Goal: Find specific page/section: Find specific page/section

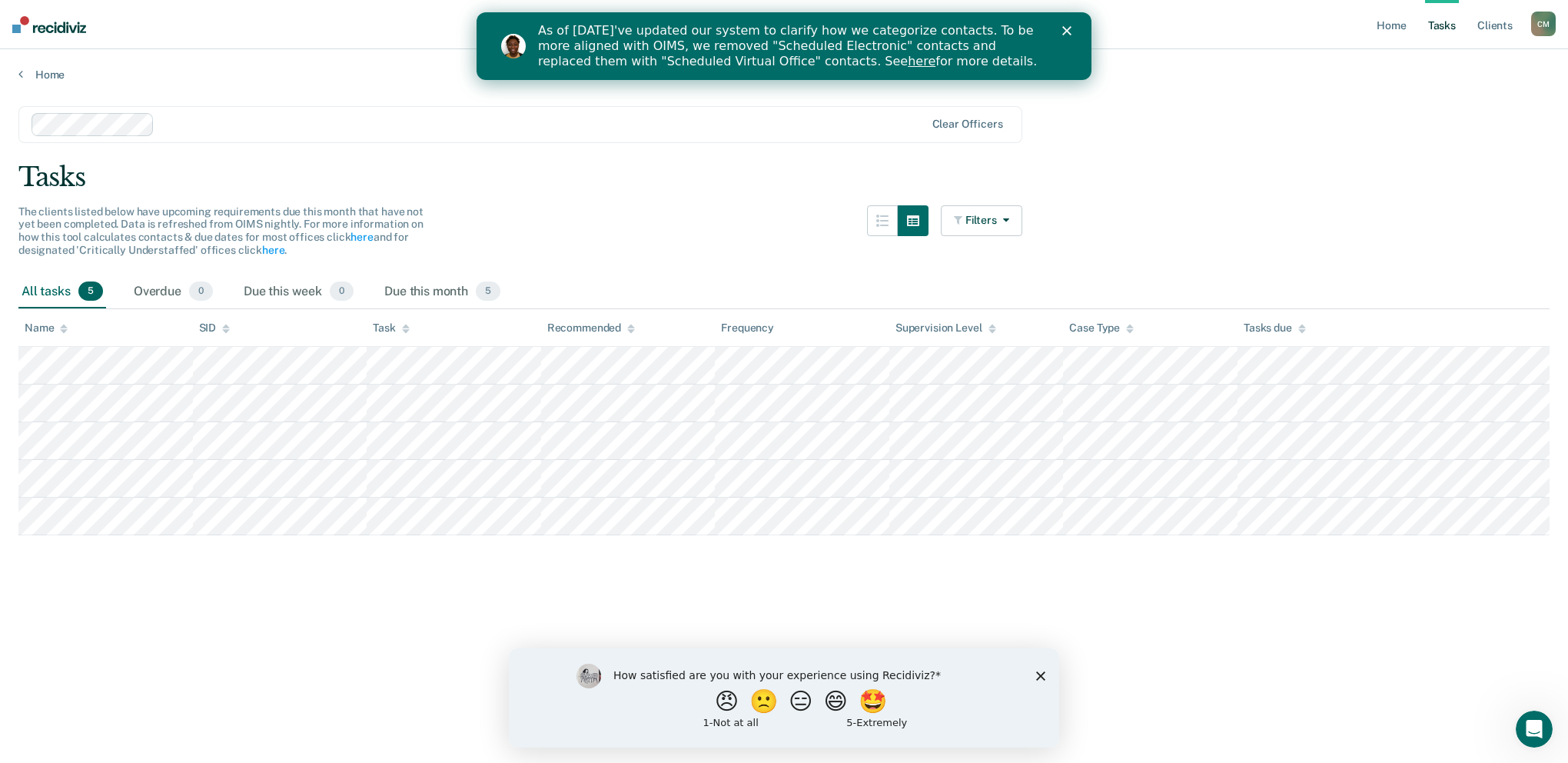
click at [1072, 28] on div "Close" at bounding box center [1070, 31] width 16 height 9
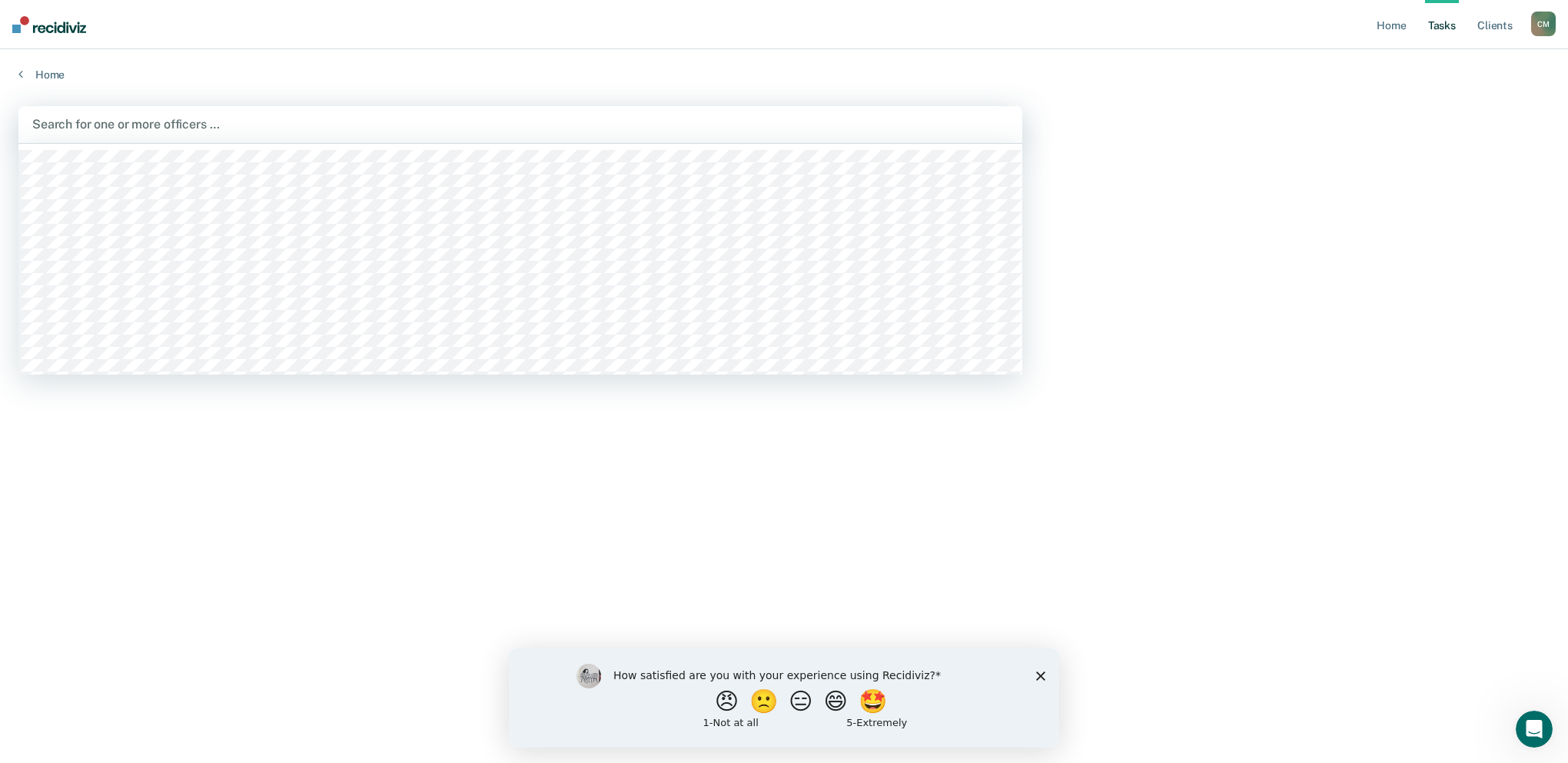
click at [269, 122] on div at bounding box center [520, 123] width 976 height 17
type input "[PERSON_NAME]"
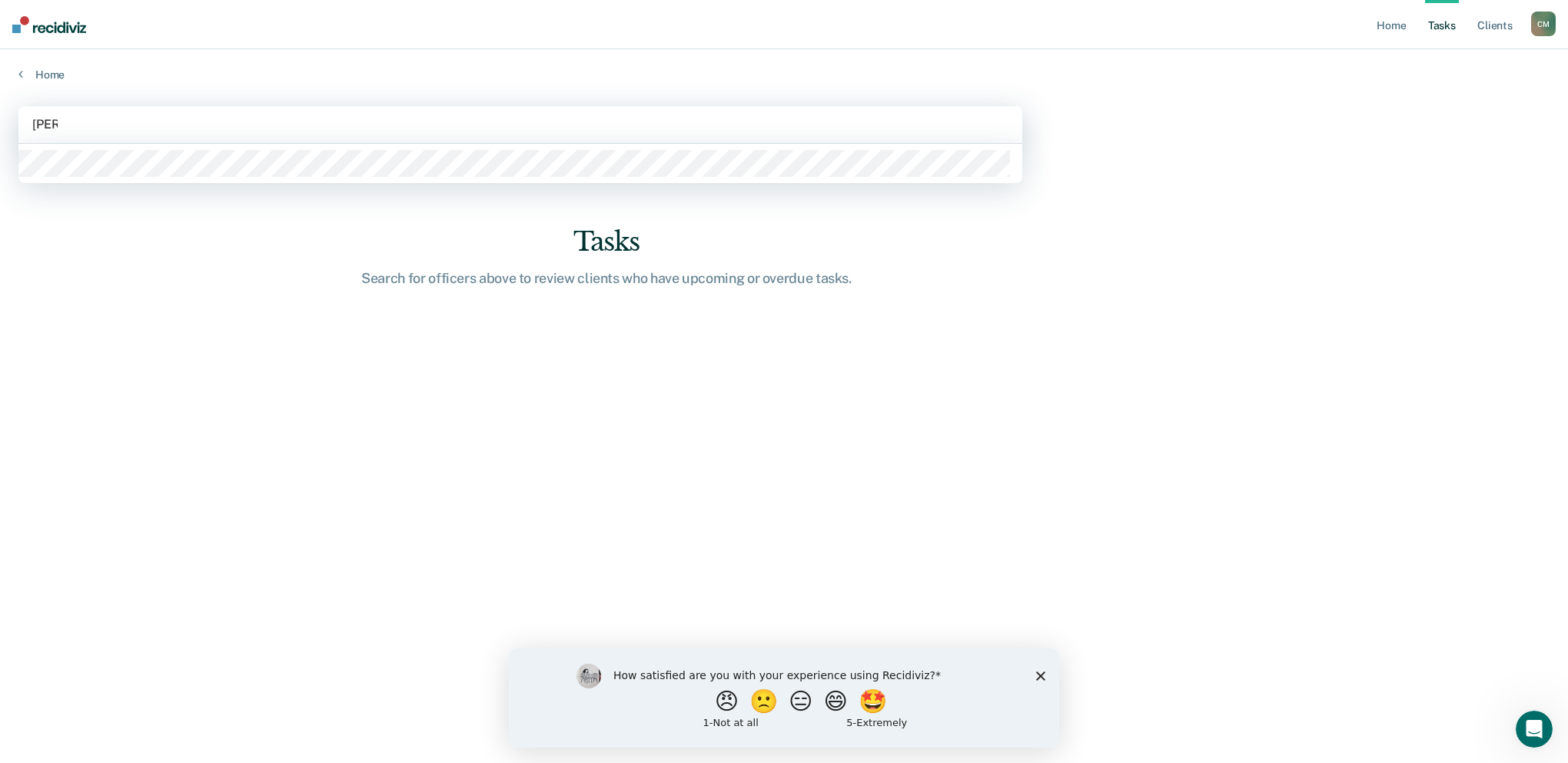
scroll to position [0, 0]
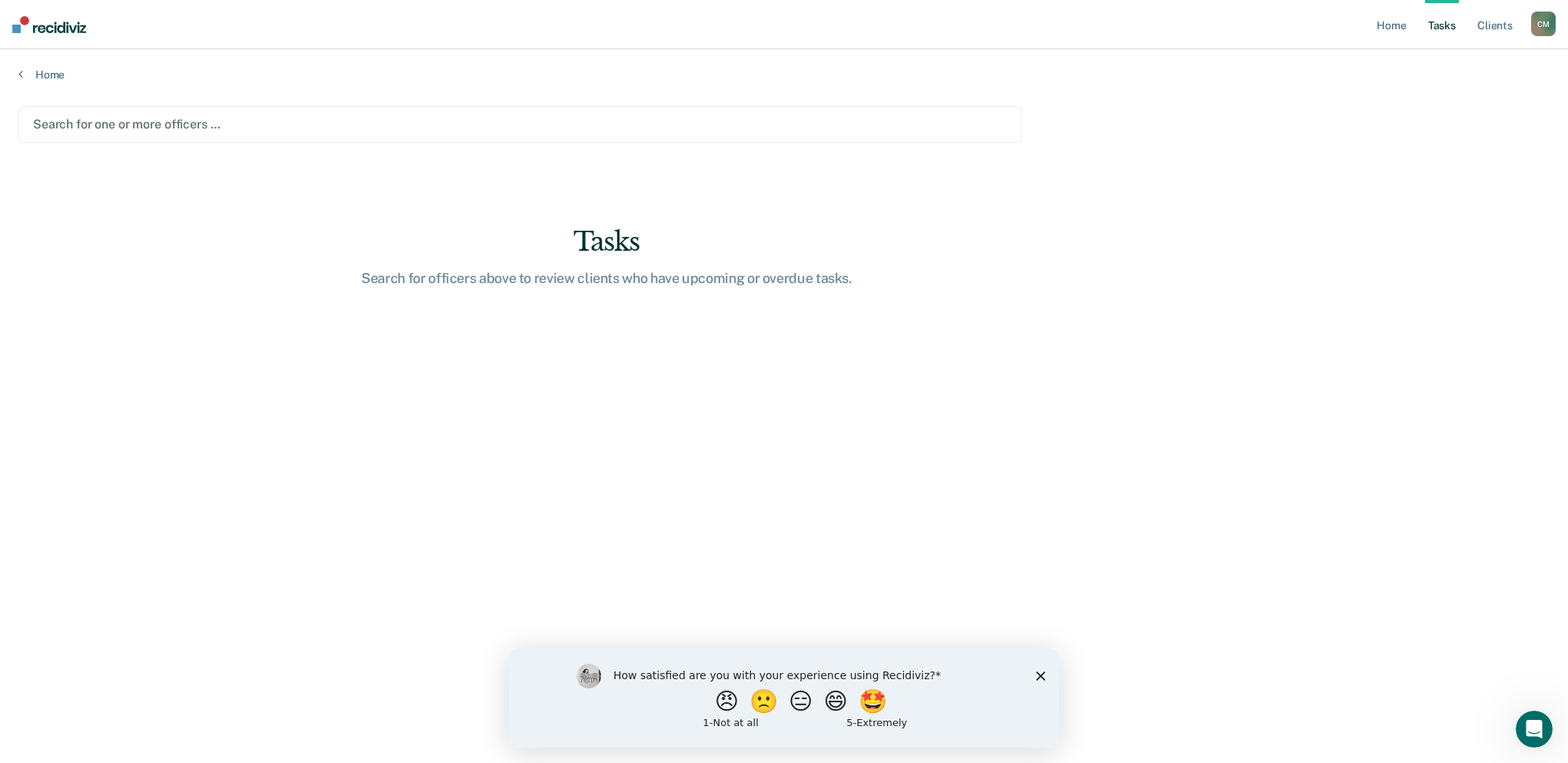
click at [111, 126] on div at bounding box center [520, 123] width 975 height 17
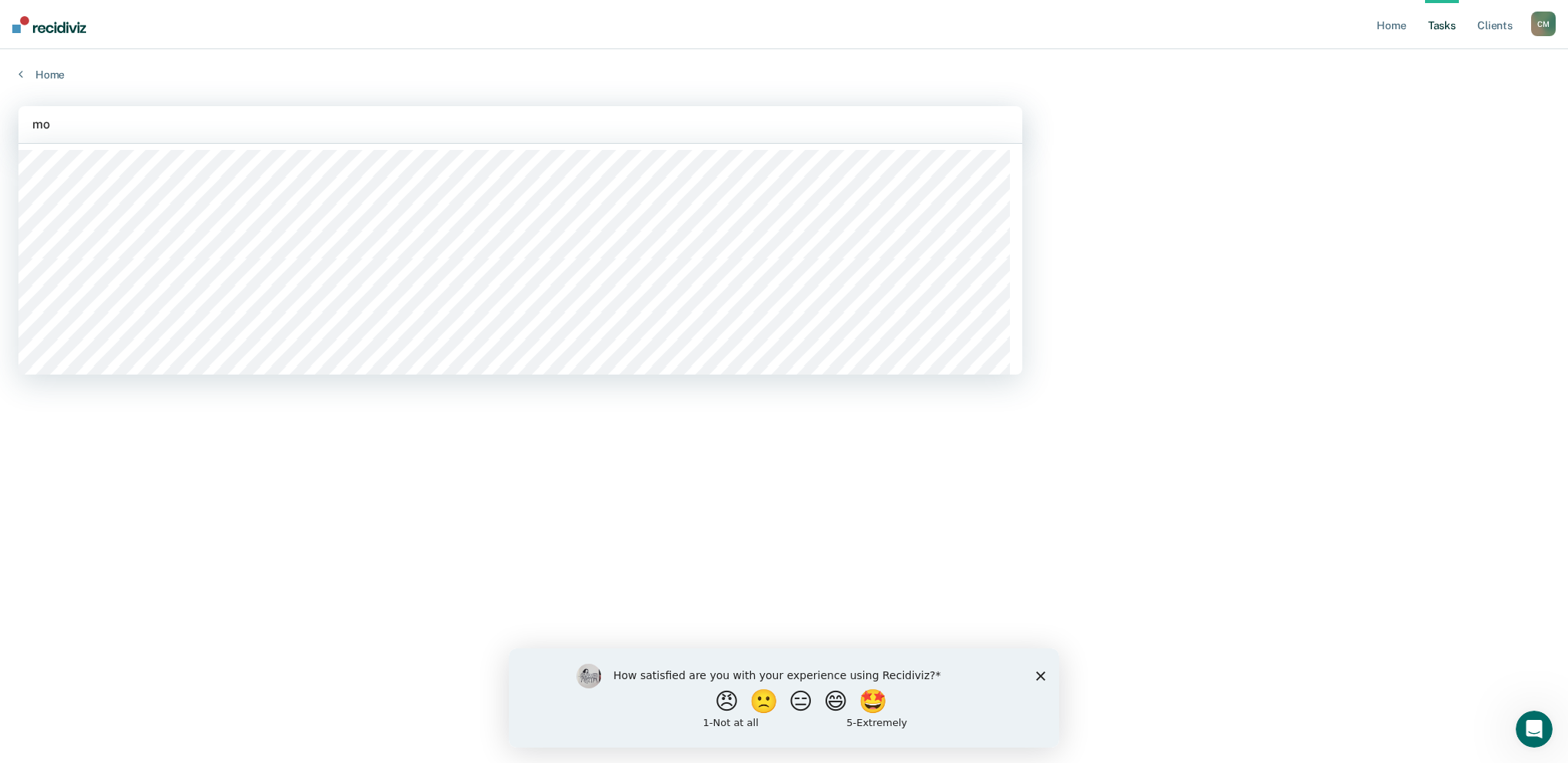
type input "mor"
